Goal: Task Accomplishment & Management: Use online tool/utility

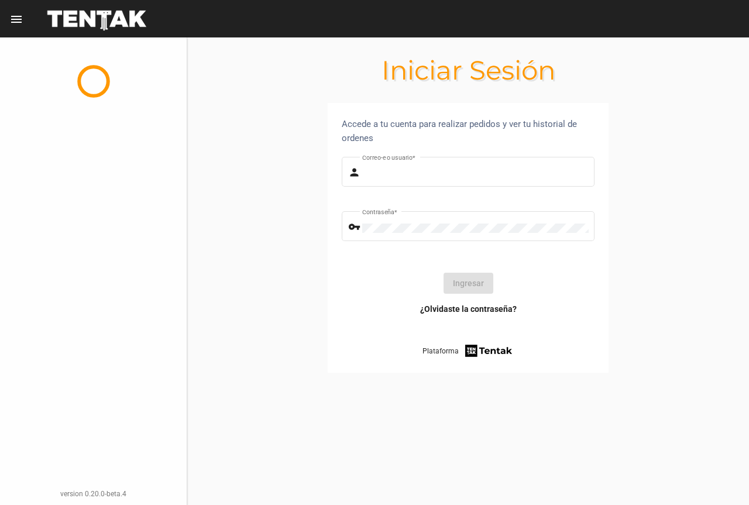
type input "UsuarioHisehi"
click at [458, 285] on button "Ingresar" at bounding box center [469, 283] width 50 height 21
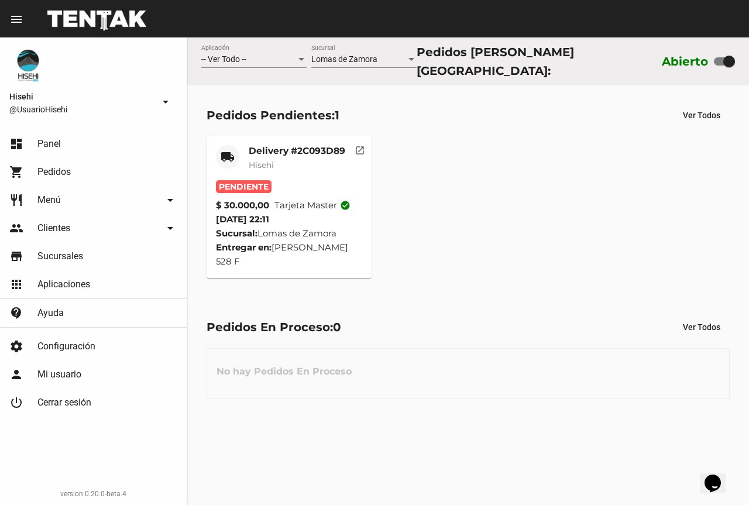
click at [295, 163] on mat-card-subtitle "Hisehi" at bounding box center [297, 165] width 97 height 12
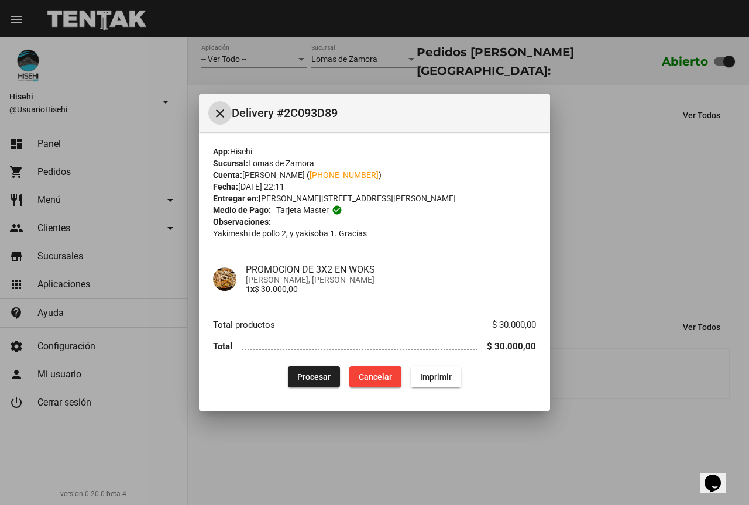
click at [324, 370] on button "Procesar" at bounding box center [314, 376] width 52 height 21
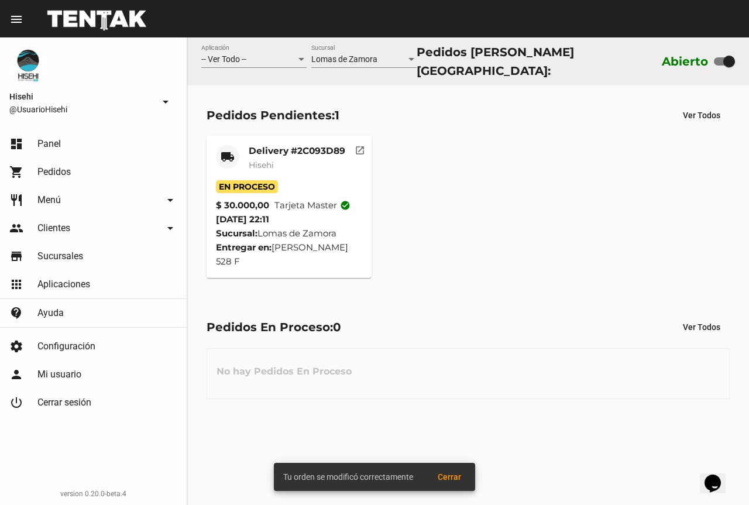
click at [307, 180] on div "En Proceso" at bounding box center [289, 186] width 147 height 13
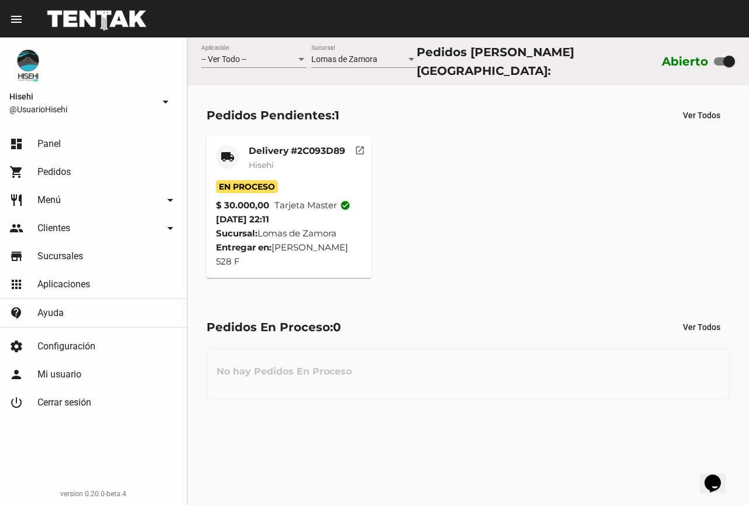
click at [299, 160] on mat-card-subtitle "Hisehi" at bounding box center [297, 165] width 97 height 12
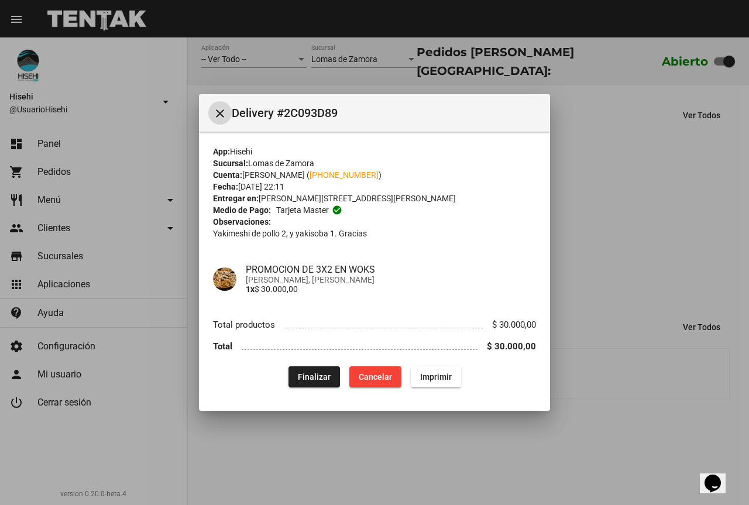
click at [521, 233] on p "Yakimeshi de pollo 2, y yakisoba 1. Gracias" at bounding box center [374, 234] width 323 height 12
click at [655, 178] on div at bounding box center [374, 252] width 749 height 505
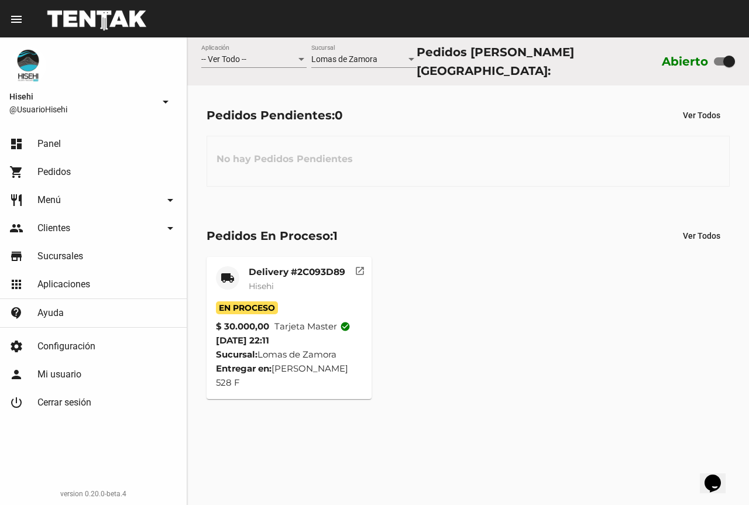
click at [328, 281] on mat-card-subtitle "Hisehi" at bounding box center [297, 286] width 97 height 12
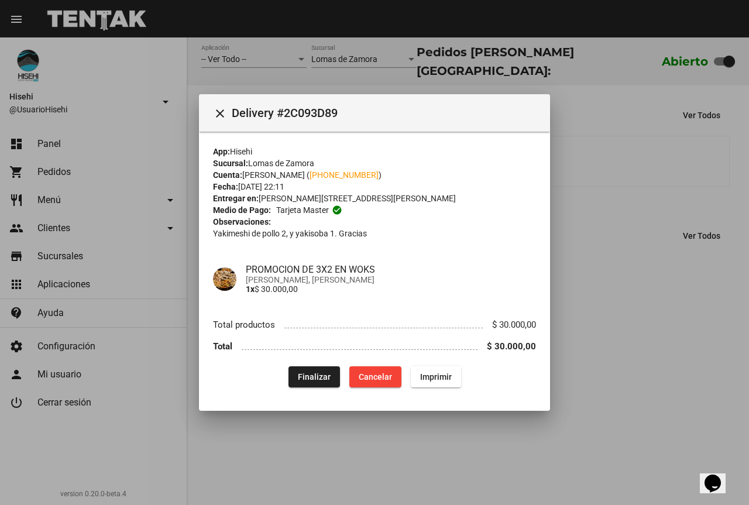
click at [620, 197] on div at bounding box center [374, 252] width 749 height 505
